Goal: Task Accomplishment & Management: Manage account settings

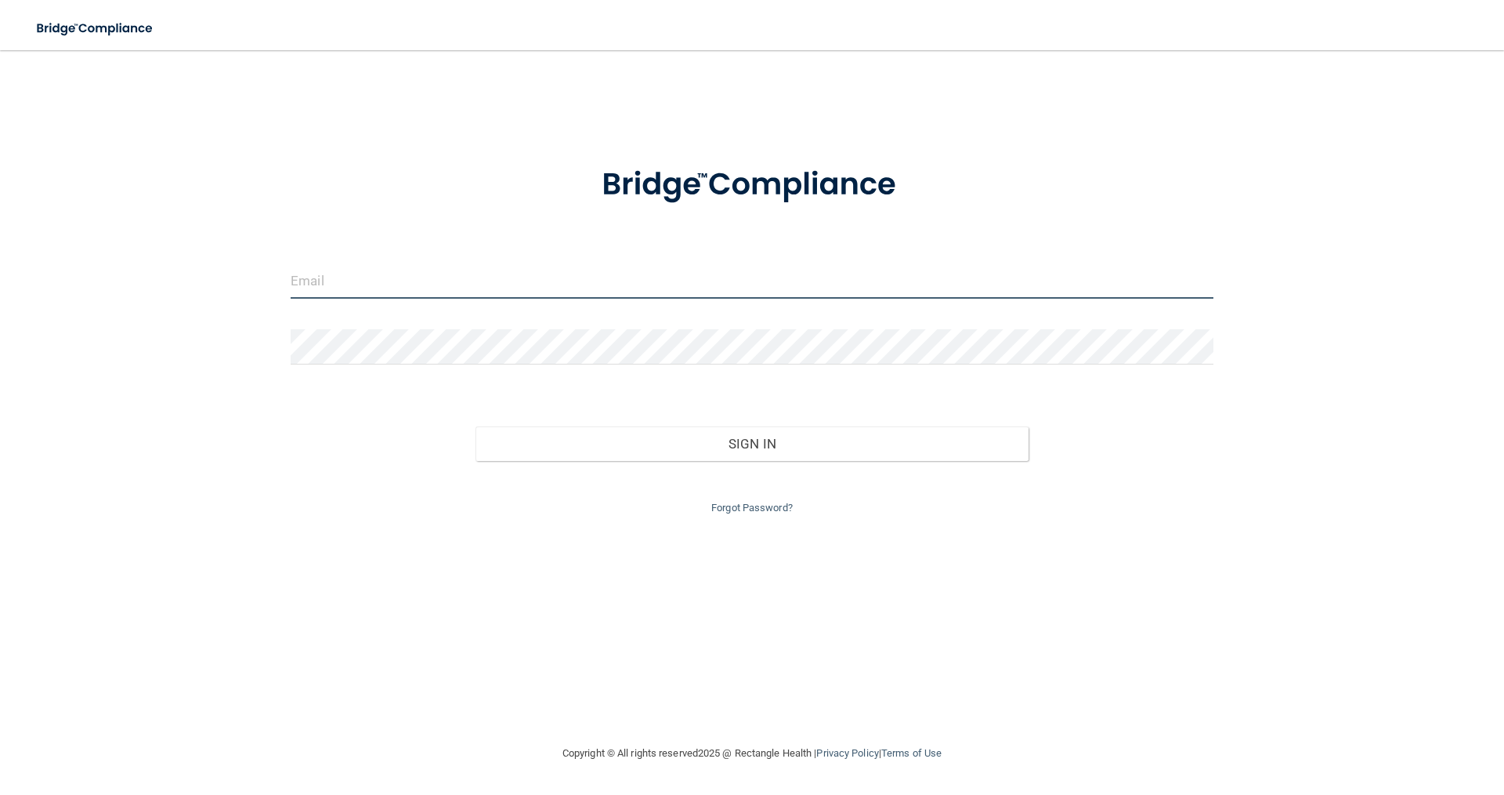
click at [472, 285] on input "email" at bounding box center [752, 280] width 923 height 35
type input "[EMAIL_ADDRESS][DOMAIN_NAME]"
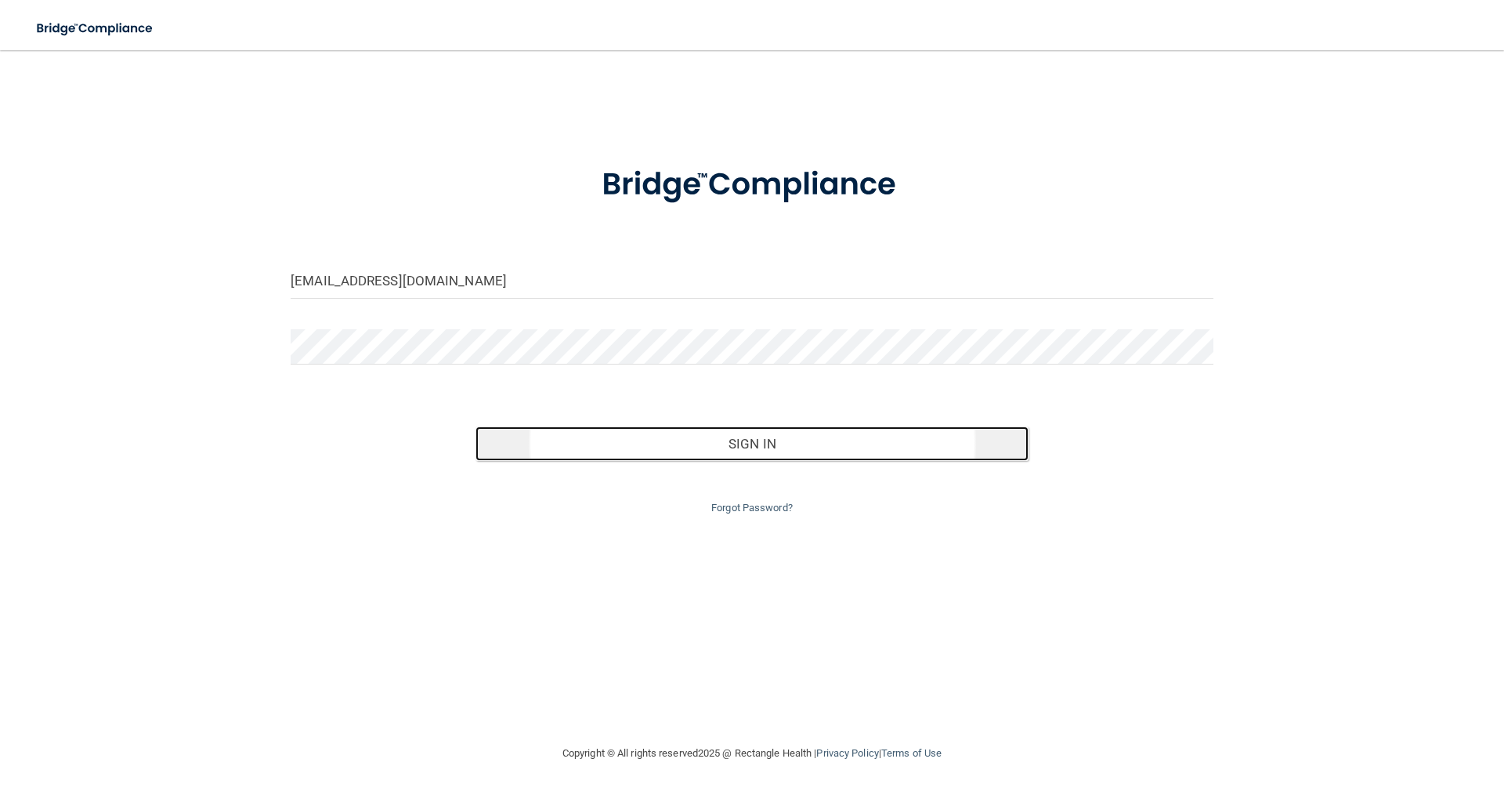
click at [689, 449] on button "Sign In" at bounding box center [753, 443] width 554 height 34
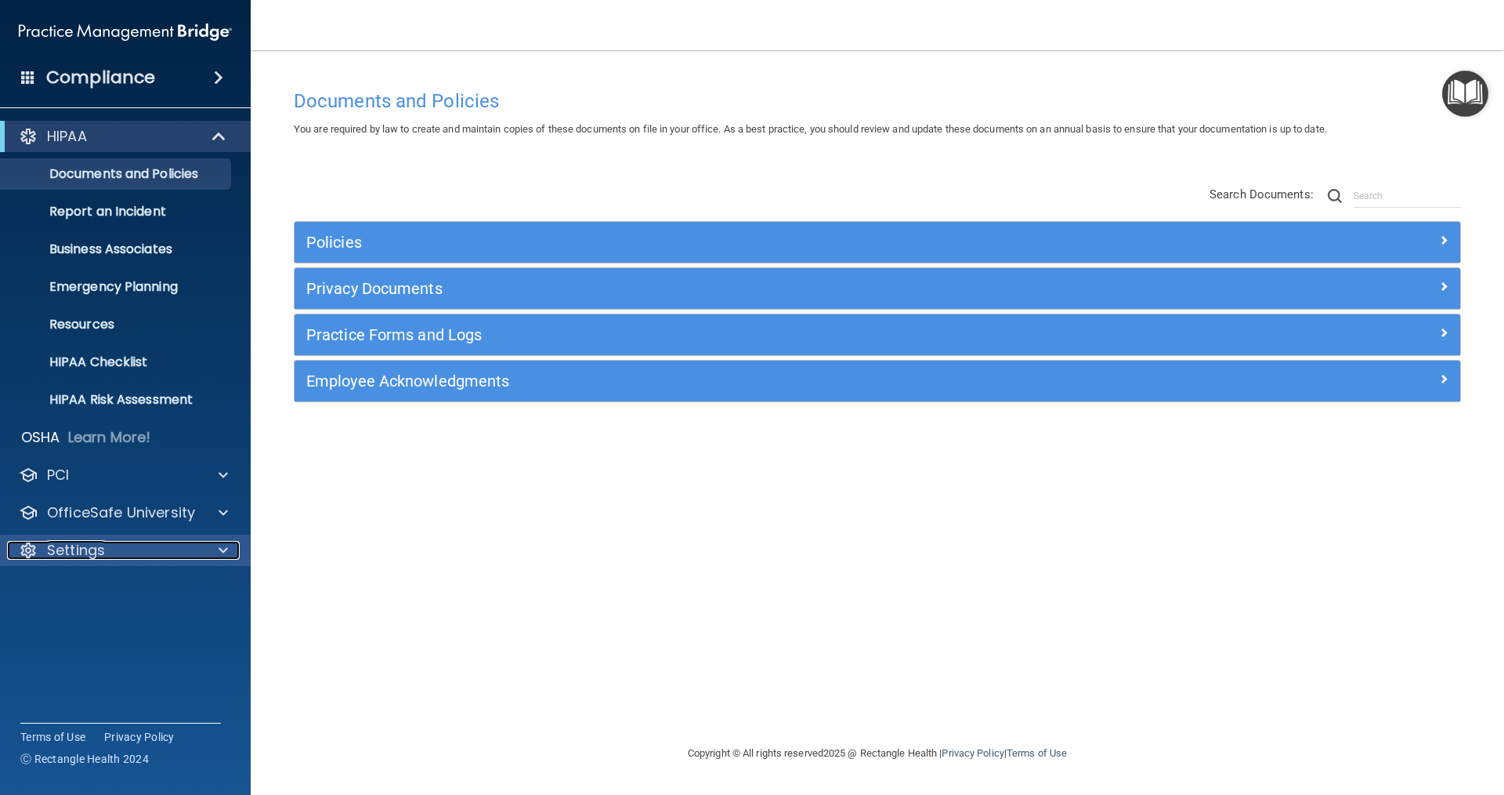
click at [230, 547] on div at bounding box center [220, 550] width 39 height 19
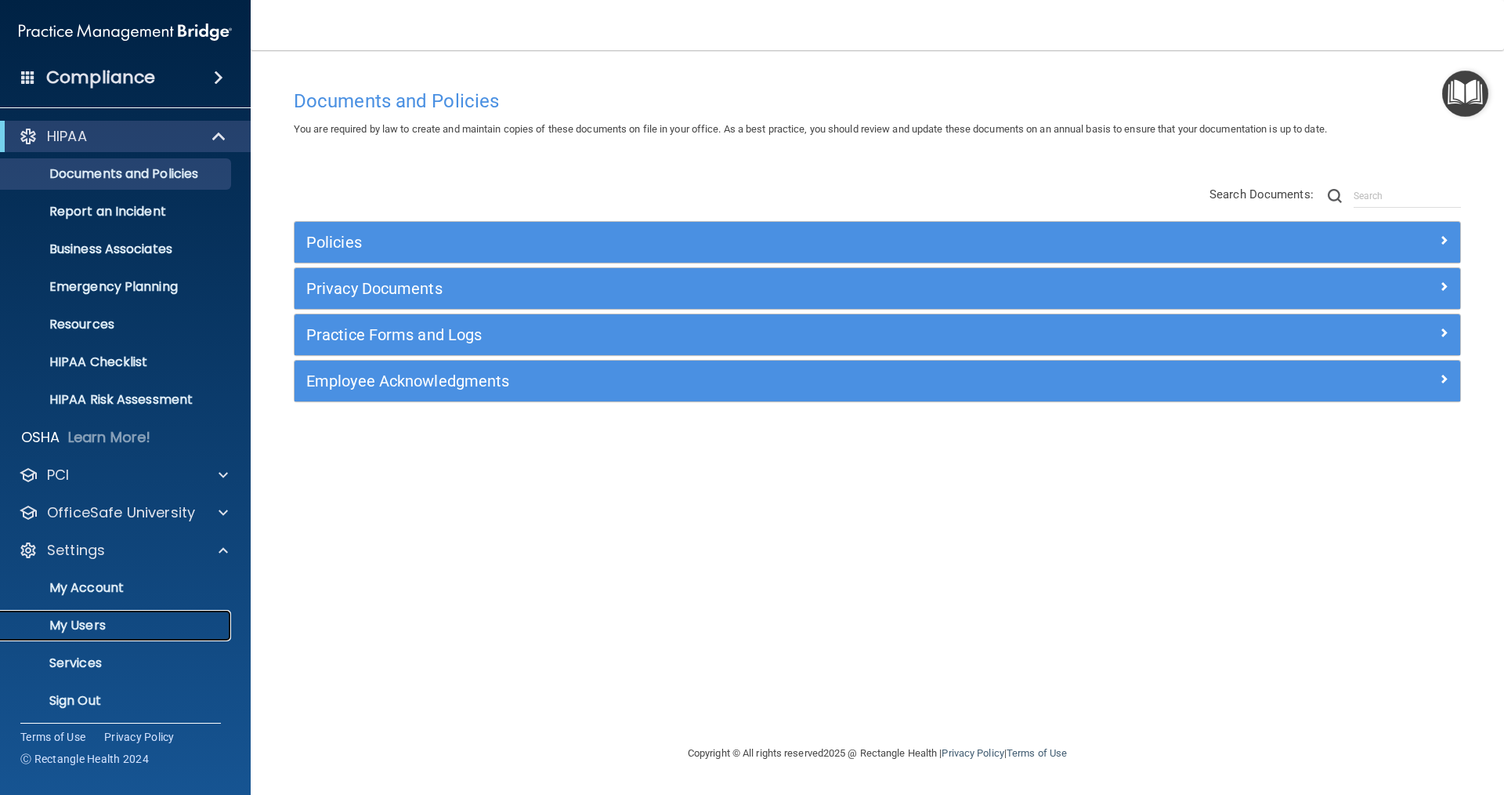
click at [134, 621] on p "My Users" at bounding box center [117, 625] width 214 height 16
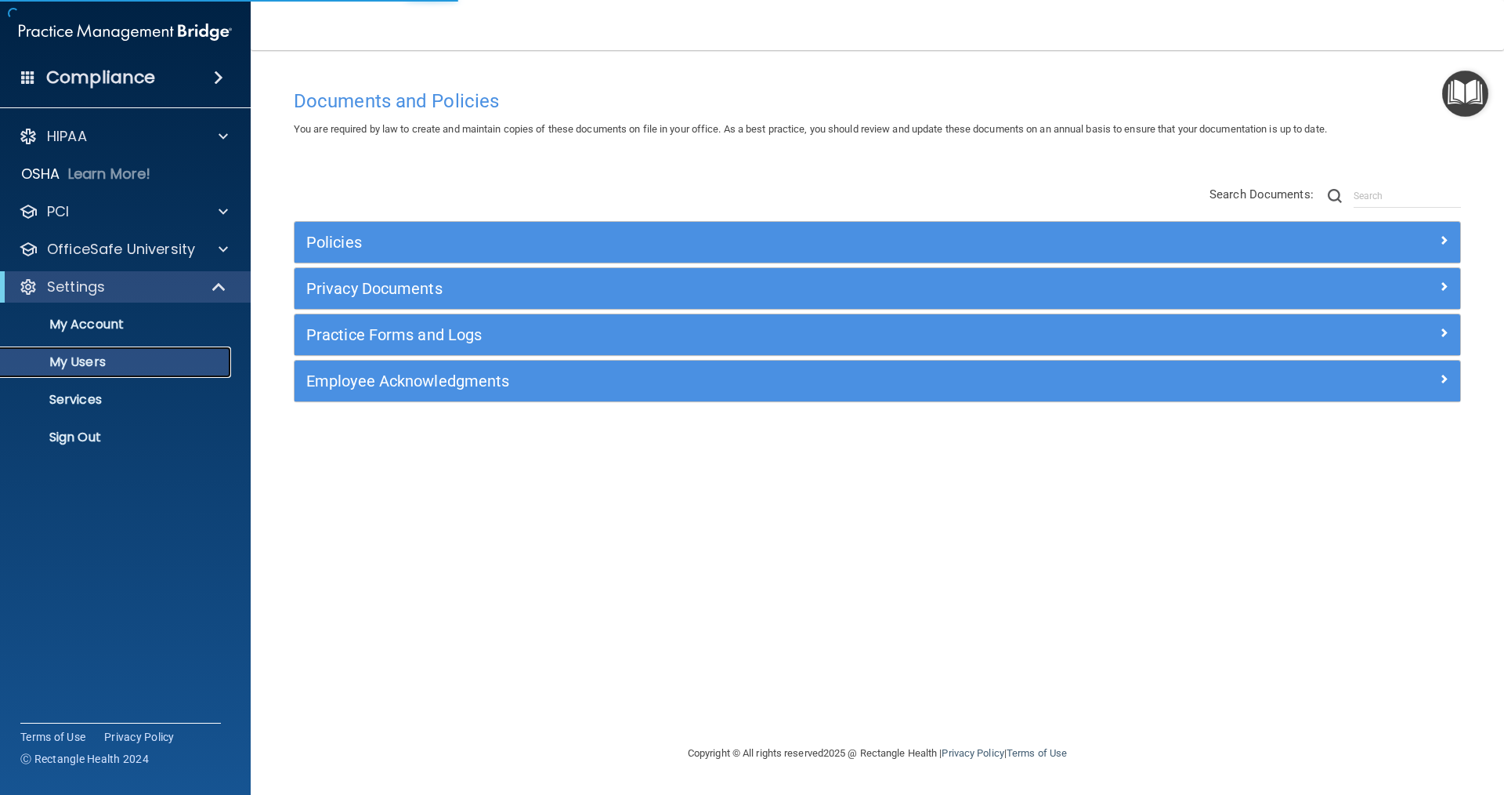
select select "20"
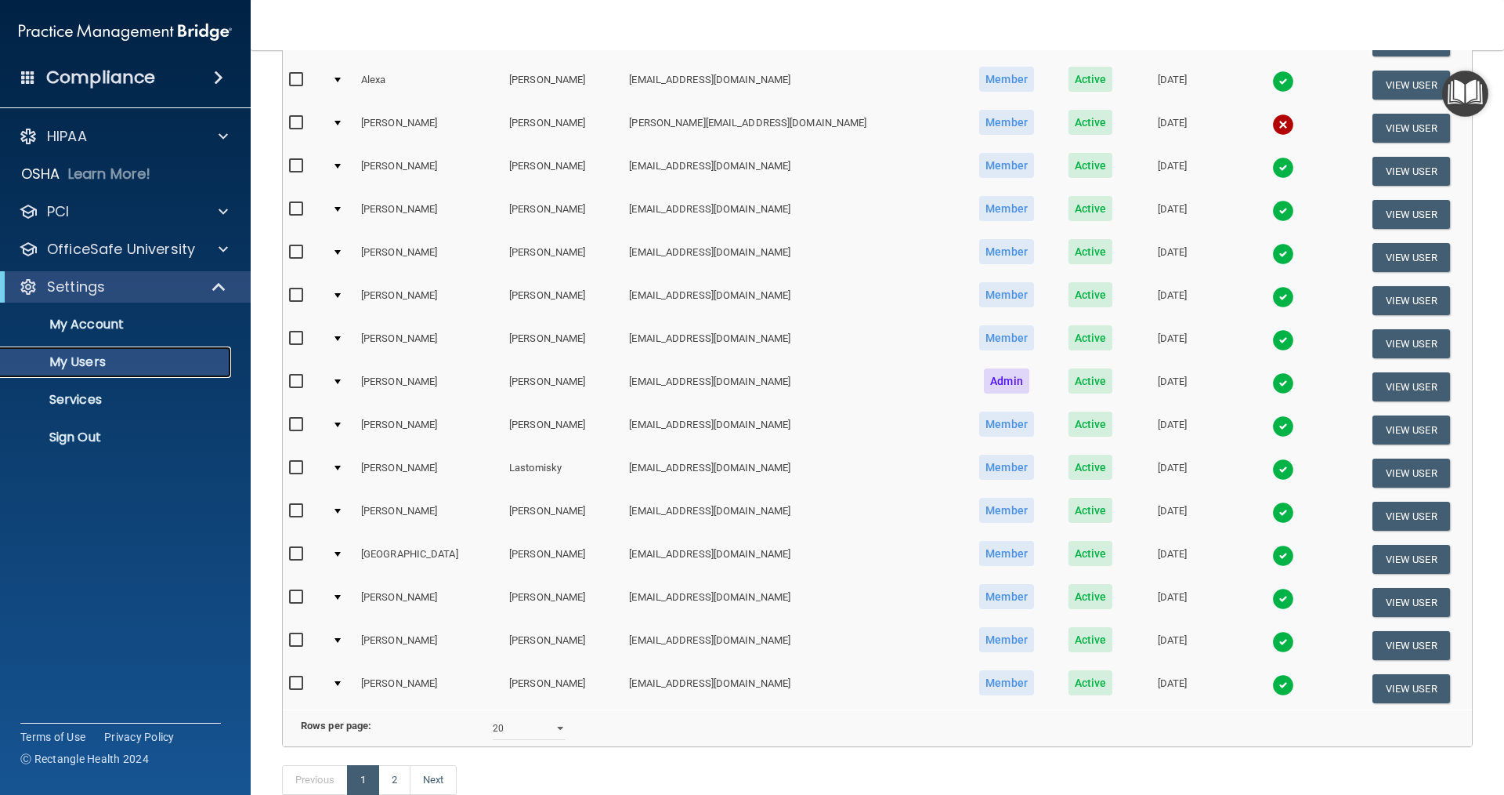
scroll to position [470, 0]
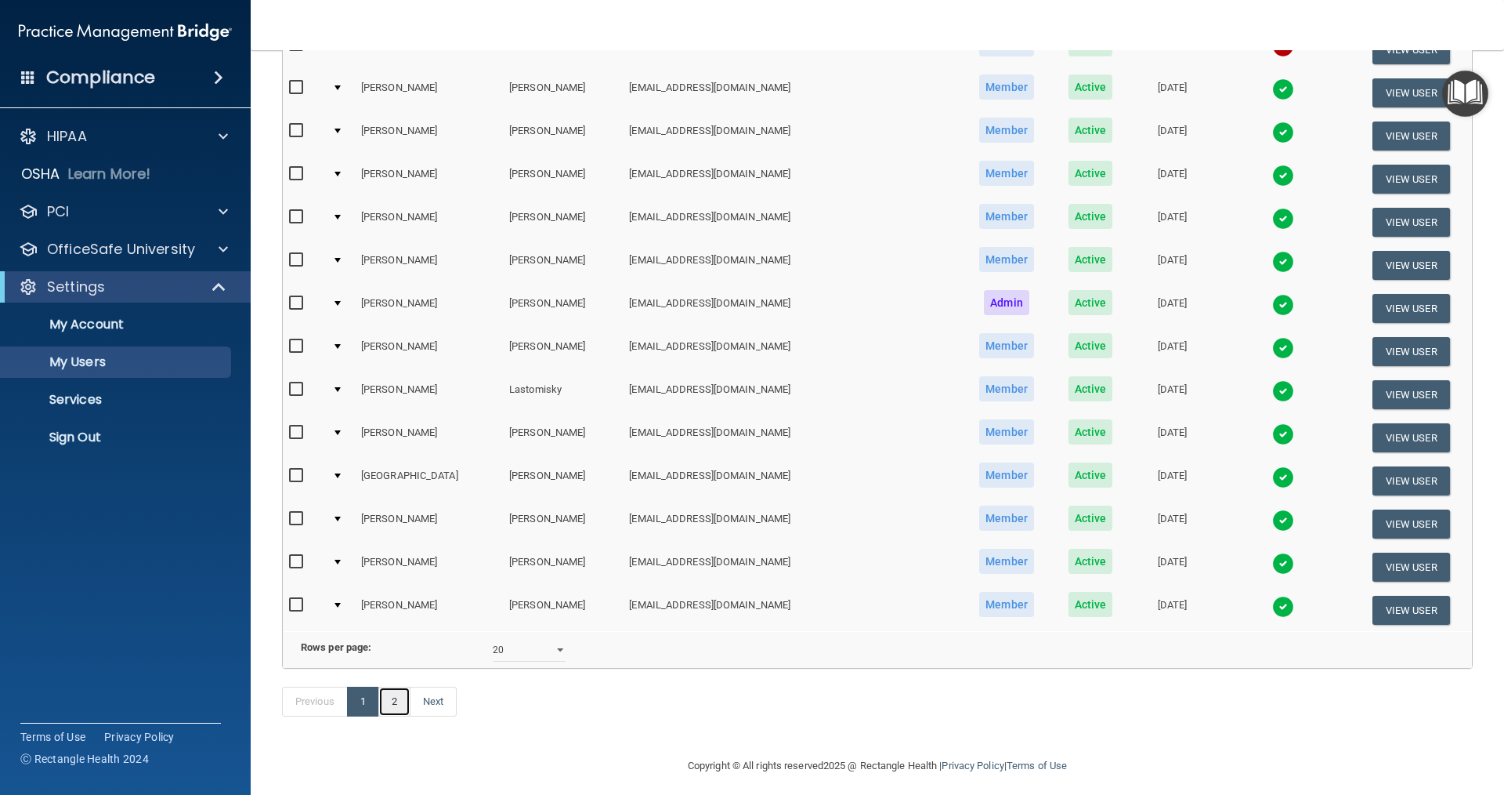
click at [401, 716] on link "2" at bounding box center [394, 701] width 32 height 30
select select "20"
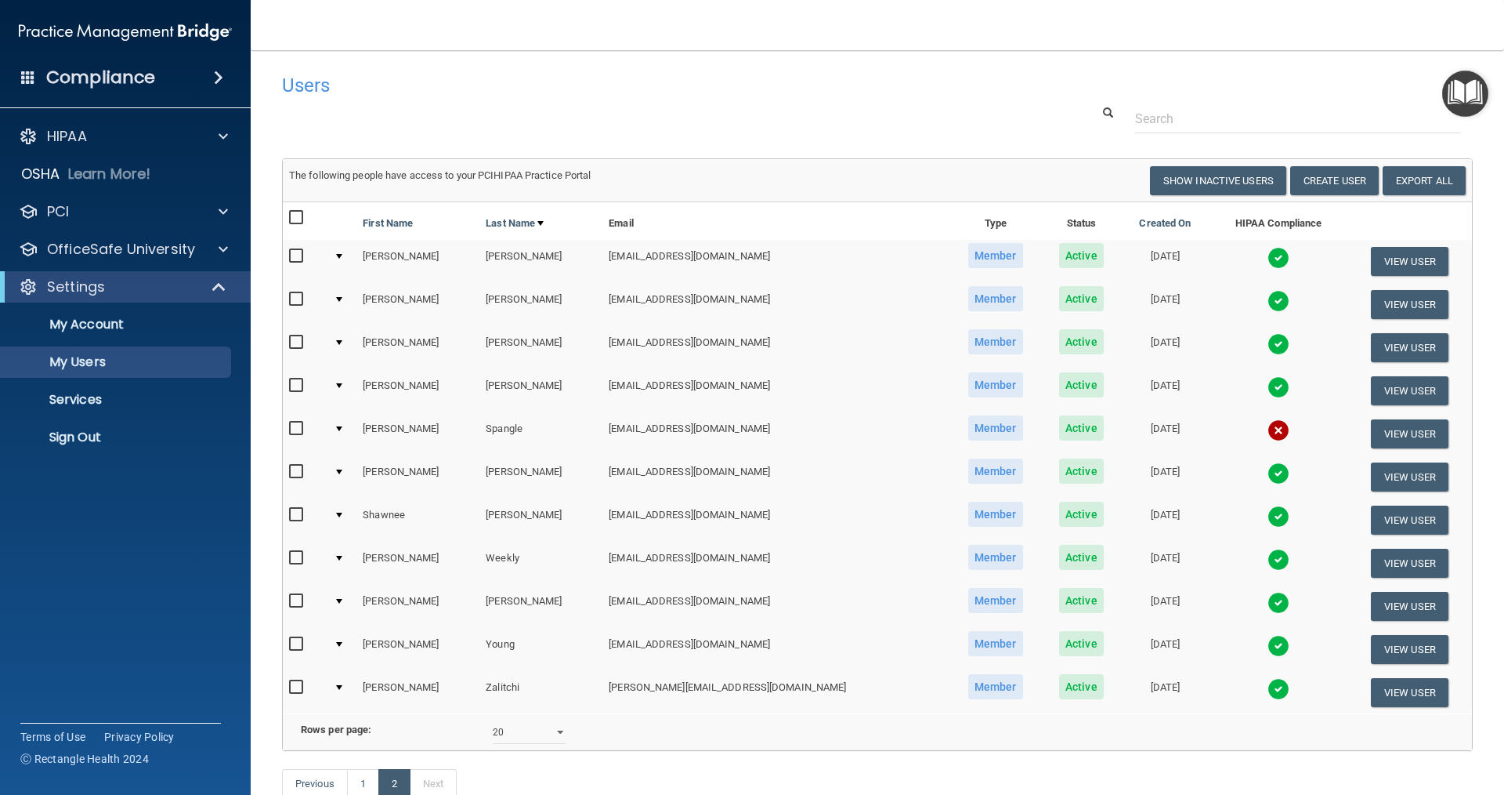
click at [1268, 387] on img at bounding box center [1279, 387] width 22 height 22
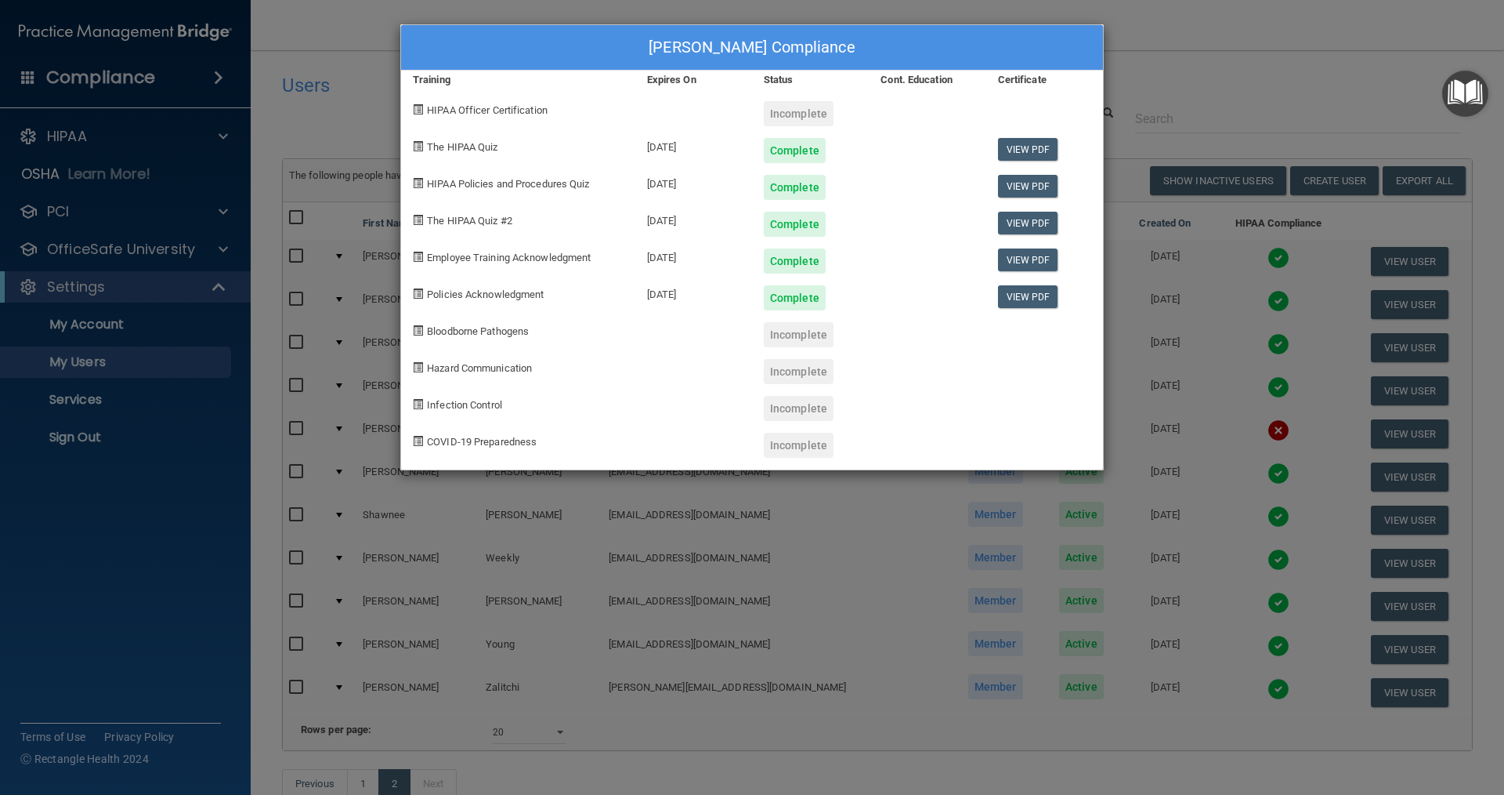
click at [1210, 73] on div "[PERSON_NAME] Compliance Training Expires On Status Cont. Education Certificate…" at bounding box center [752, 397] width 1504 height 795
